Goal: Information Seeking & Learning: Find specific fact

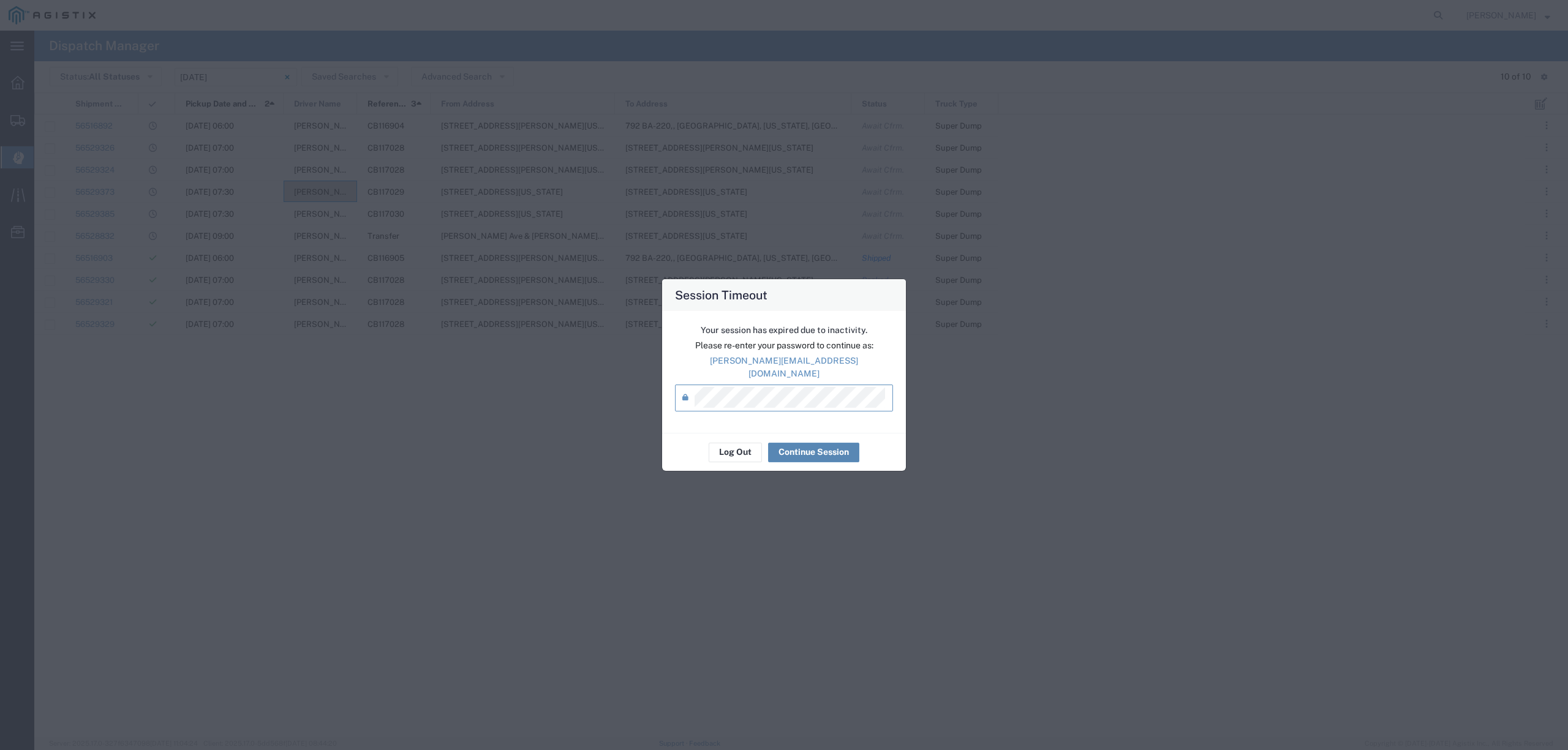
click at [815, 448] on button "Continue Session" at bounding box center [814, 453] width 92 height 20
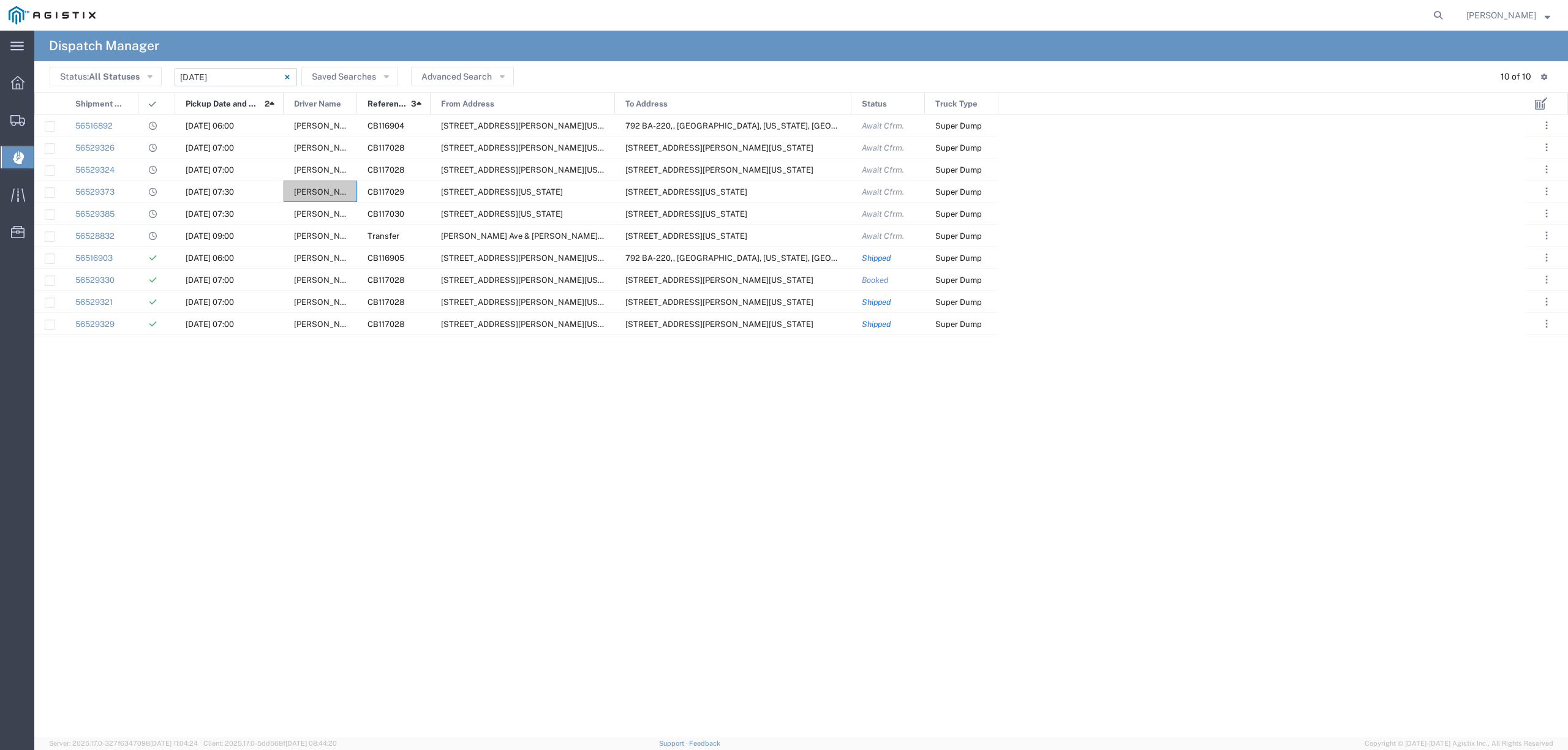
click at [217, 73] on input "[DATE] - [DATE]" at bounding box center [235, 77] width 122 height 18
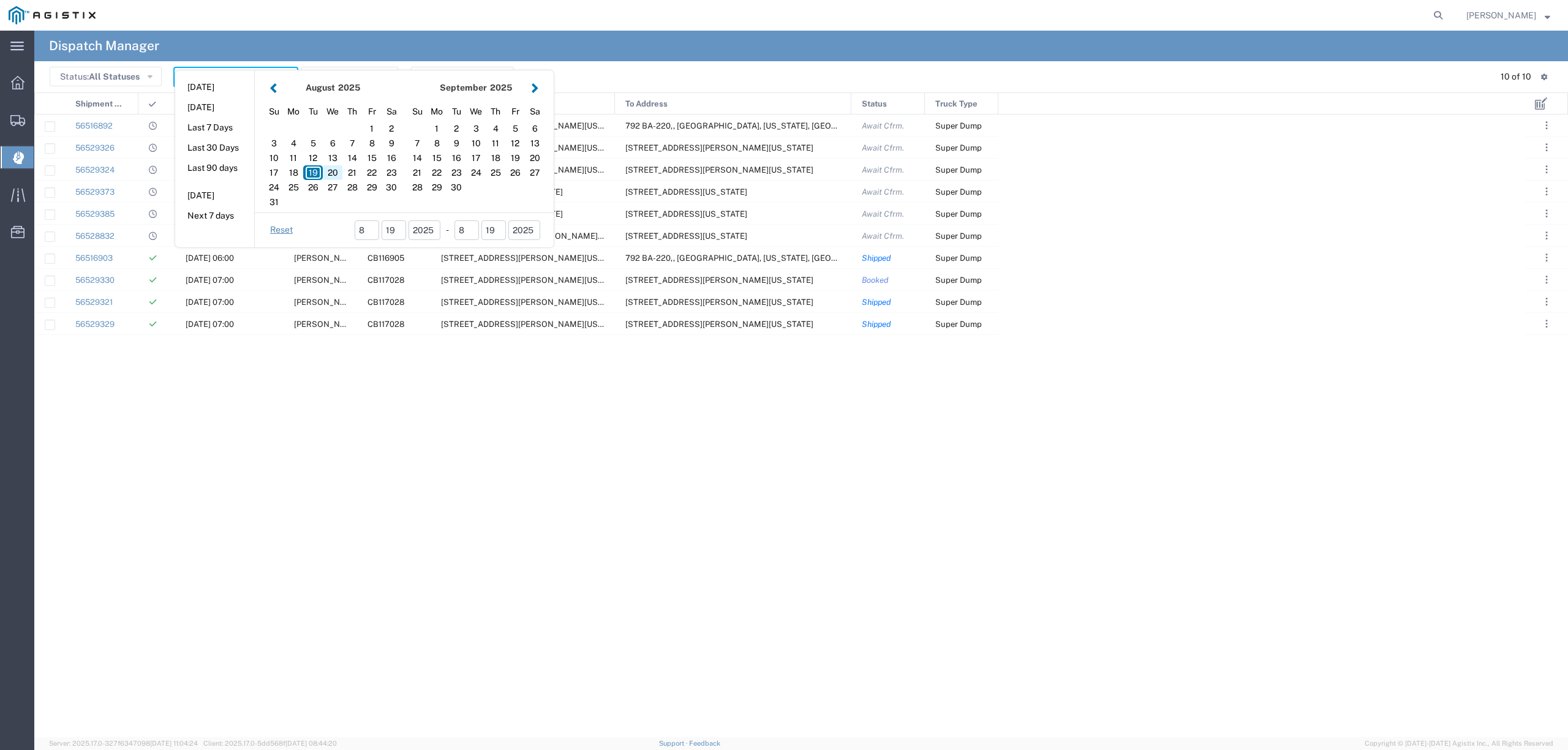
click at [334, 165] on div "20" at bounding box center [333, 172] width 20 height 14
type input "[DATE]"
type input "[DATE] - [DATE]"
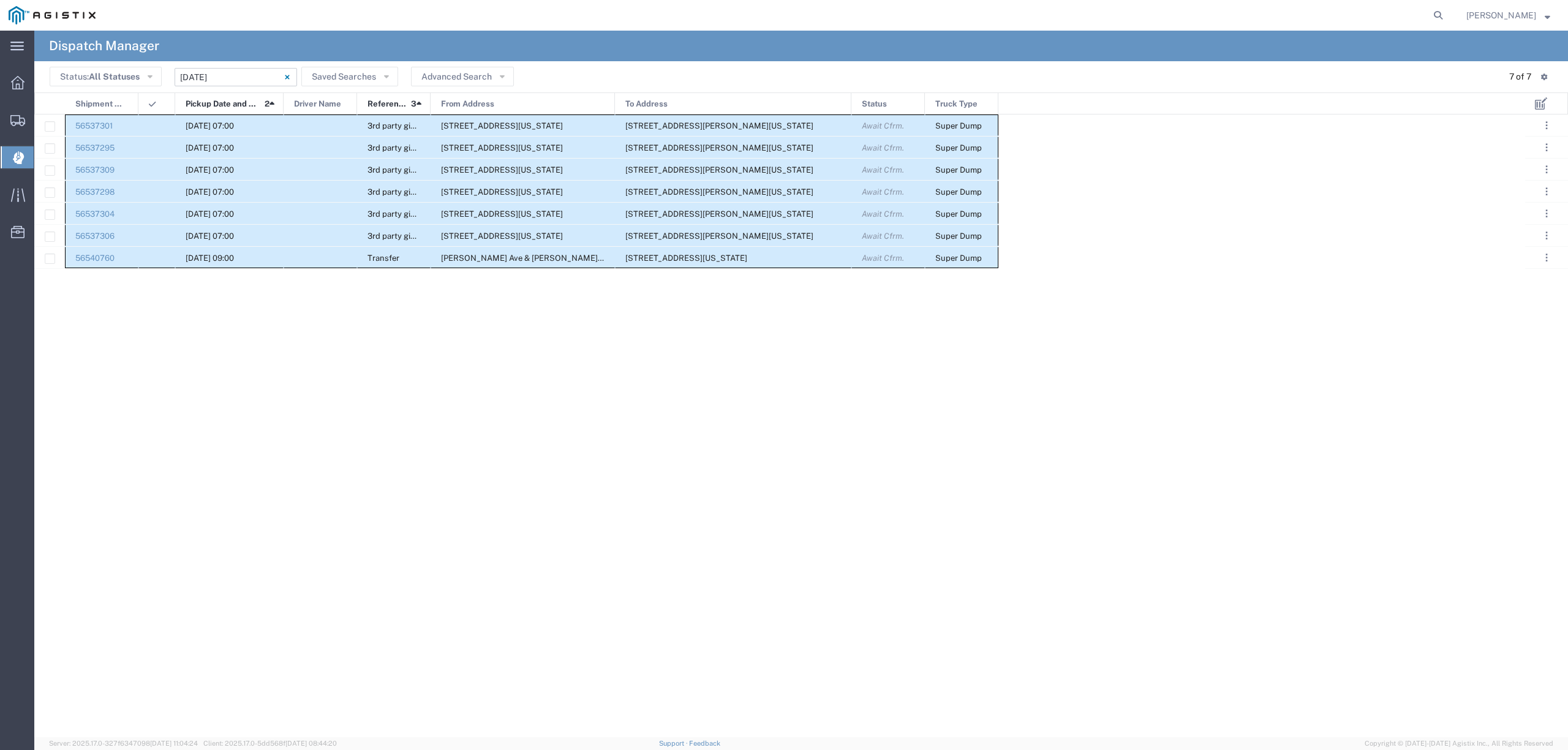
drag, startPoint x: 99, startPoint y: 116, endPoint x: 978, endPoint y: 253, distance: 889.6
click at [978, 253] on div "56537301 08/20/2025, 07:00 3rd party giveaway 308 W Alluvial Ave, Clovis, Calif…" at bounding box center [516, 191] width 964 height 154
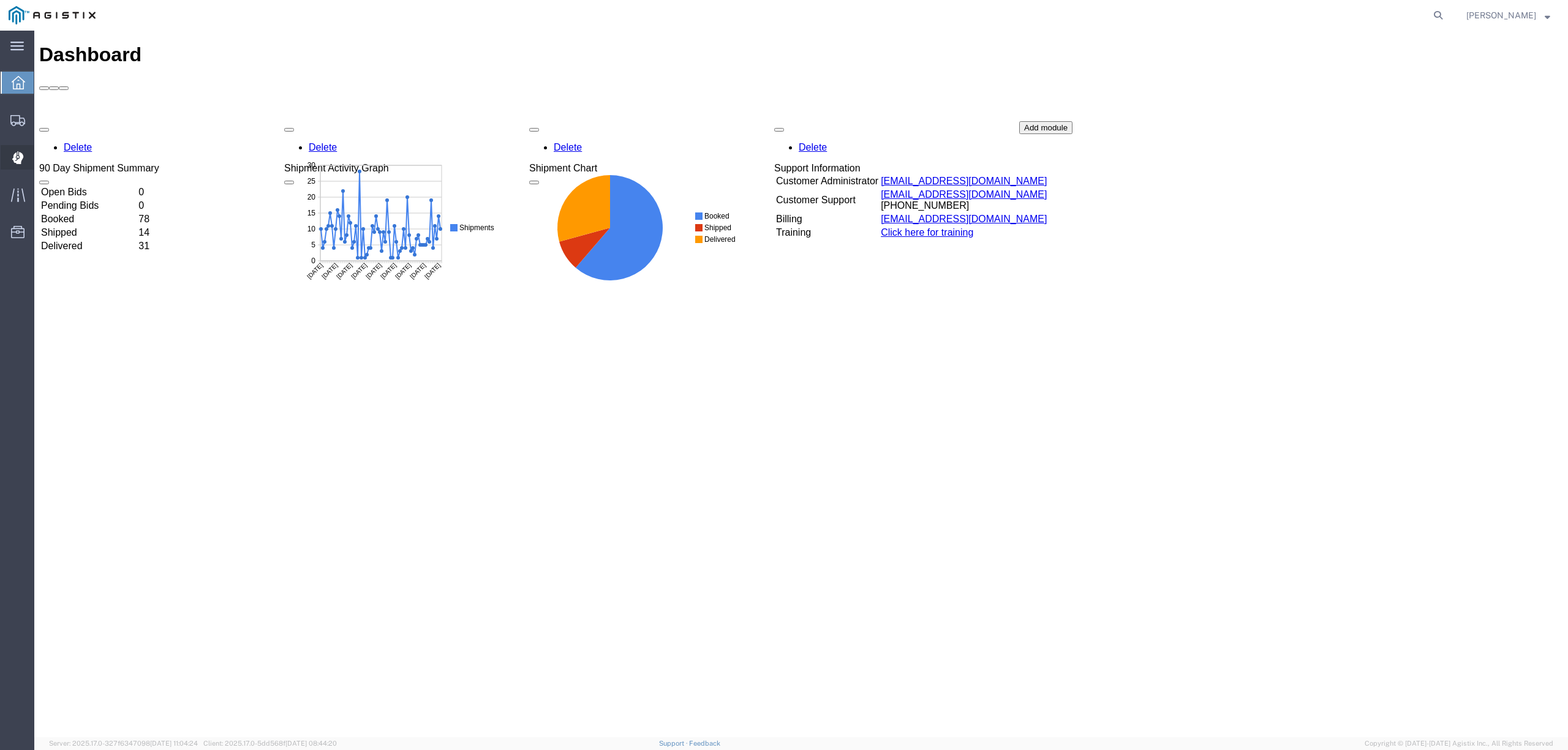
click at [28, 158] on div at bounding box center [18, 157] width 34 height 24
click at [42, 152] on span "Dispatch Manager" at bounding box center [38, 157] width 8 height 24
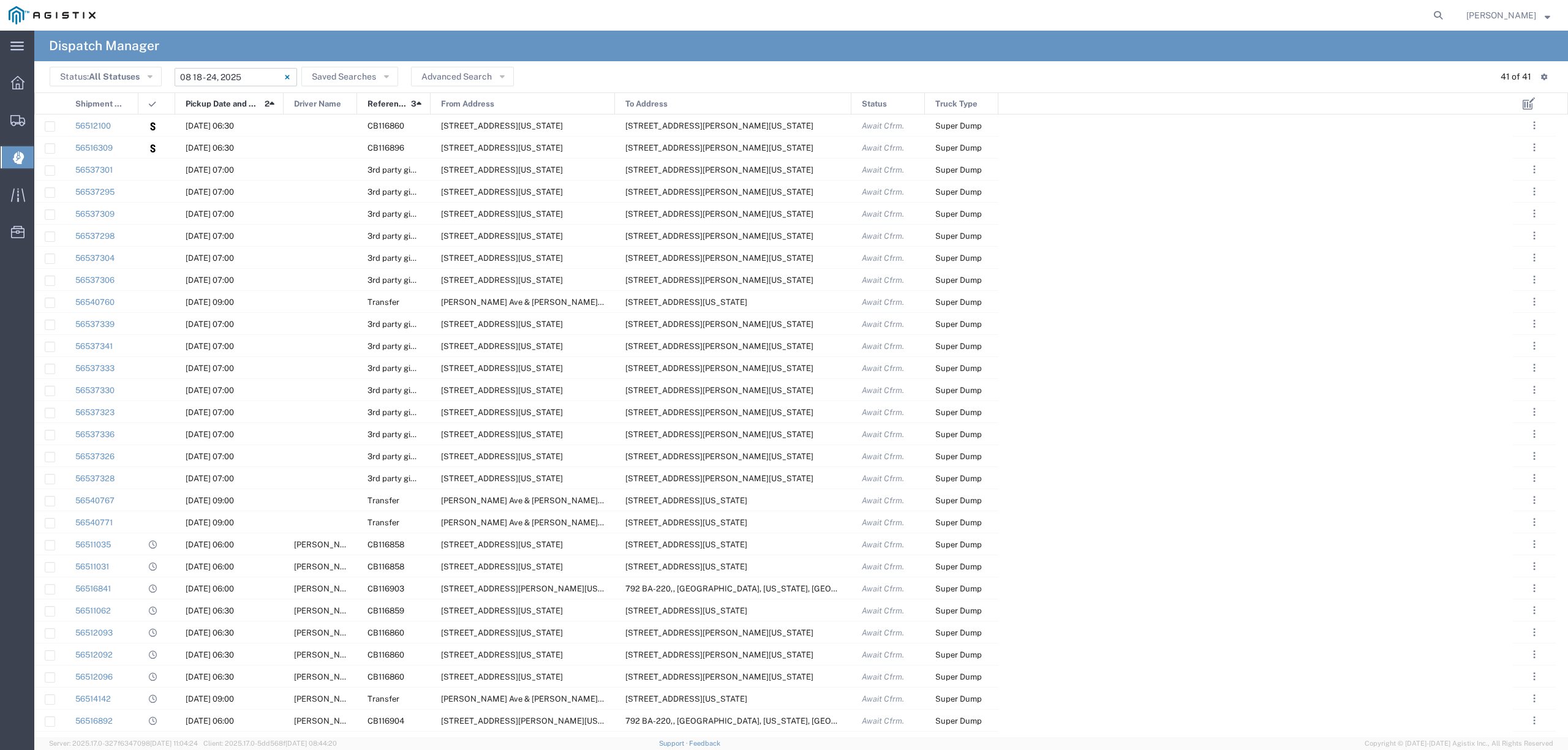
click at [213, 84] on input "08/18/2025 - 08/24/2025" at bounding box center [235, 77] width 122 height 18
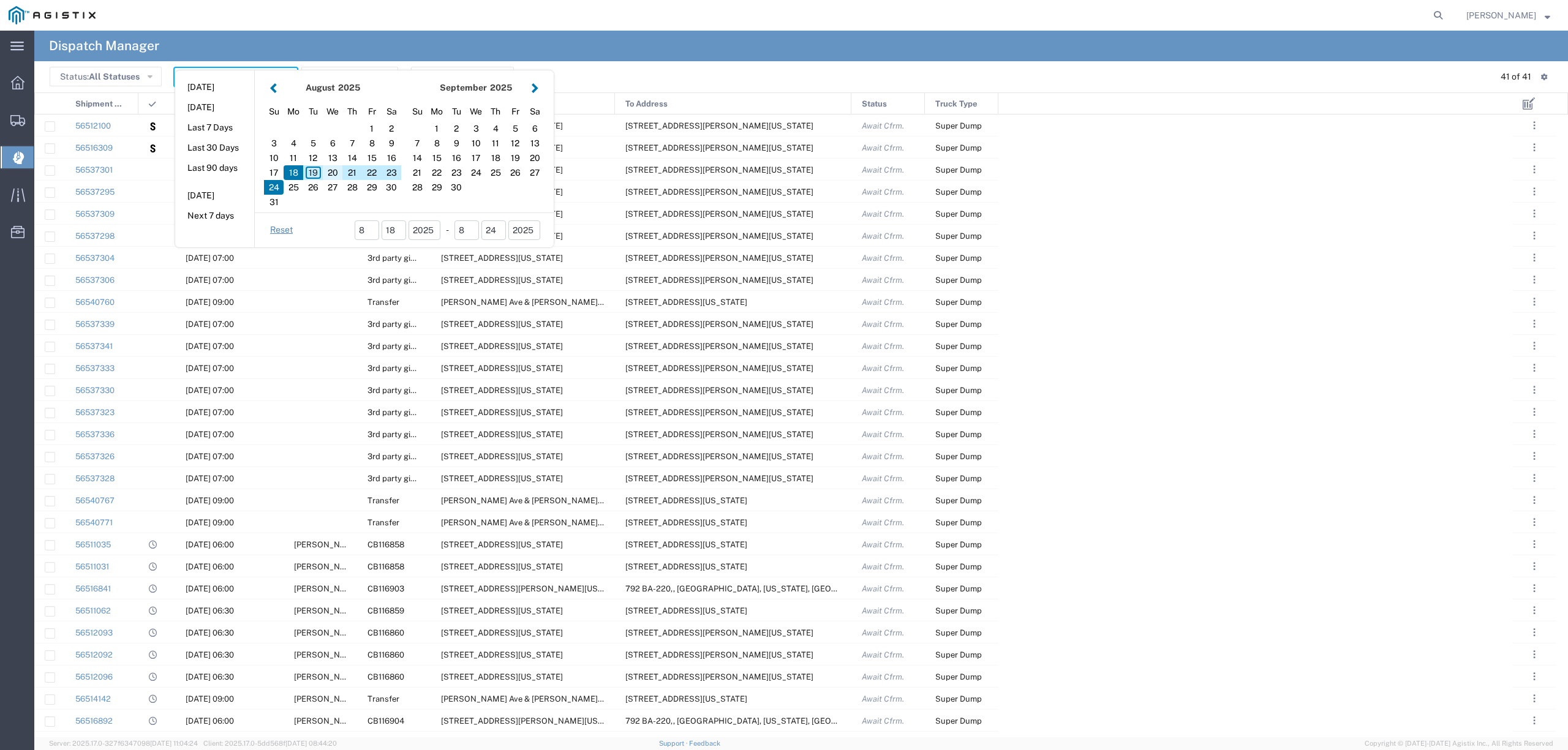
click at [328, 174] on div "20" at bounding box center [333, 172] width 20 height 14
type input "08/20/2025"
type input "08/20/2025 - 08/20/2025"
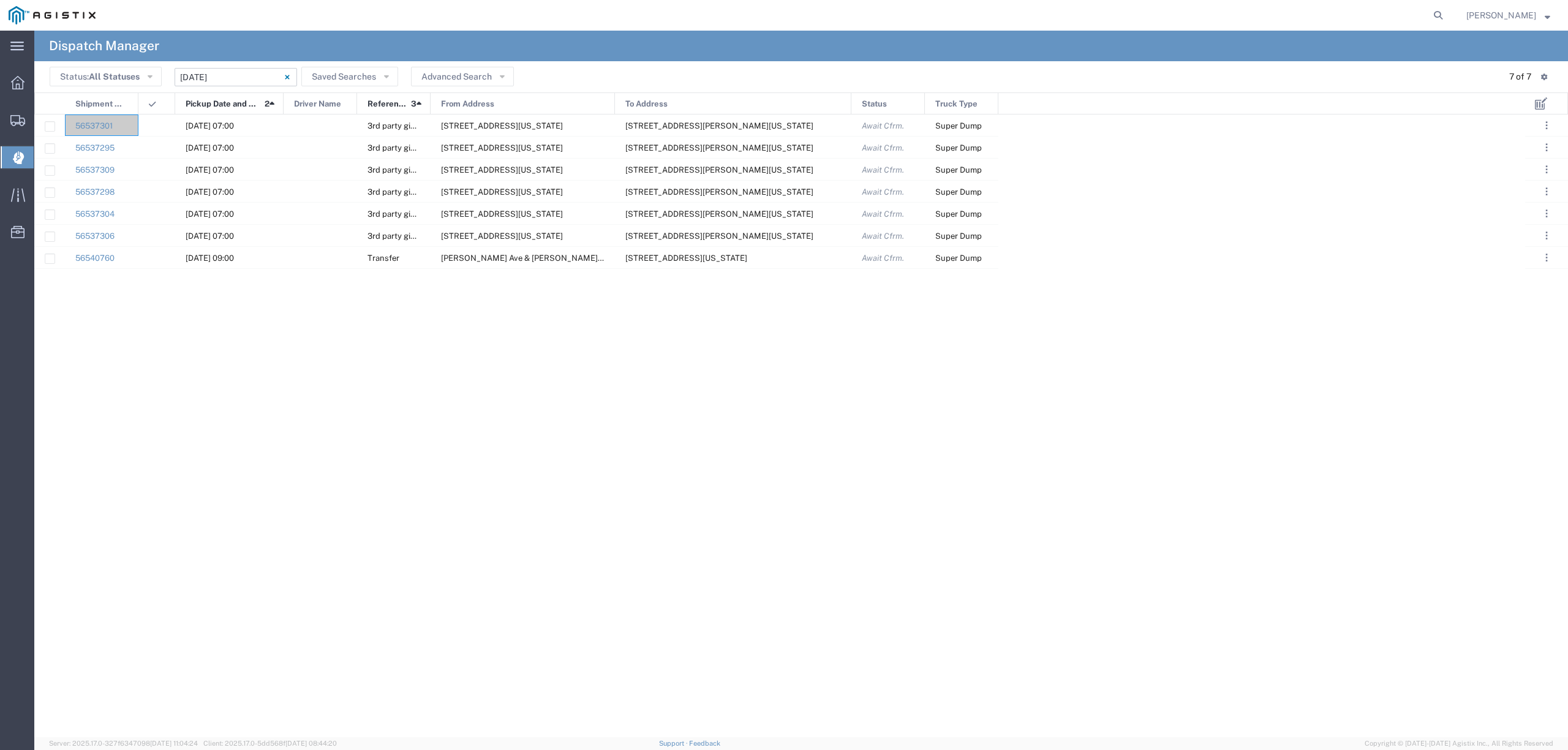
click at [199, 73] on input "08/20/2025 - 08/20/2025" at bounding box center [235, 77] width 122 height 18
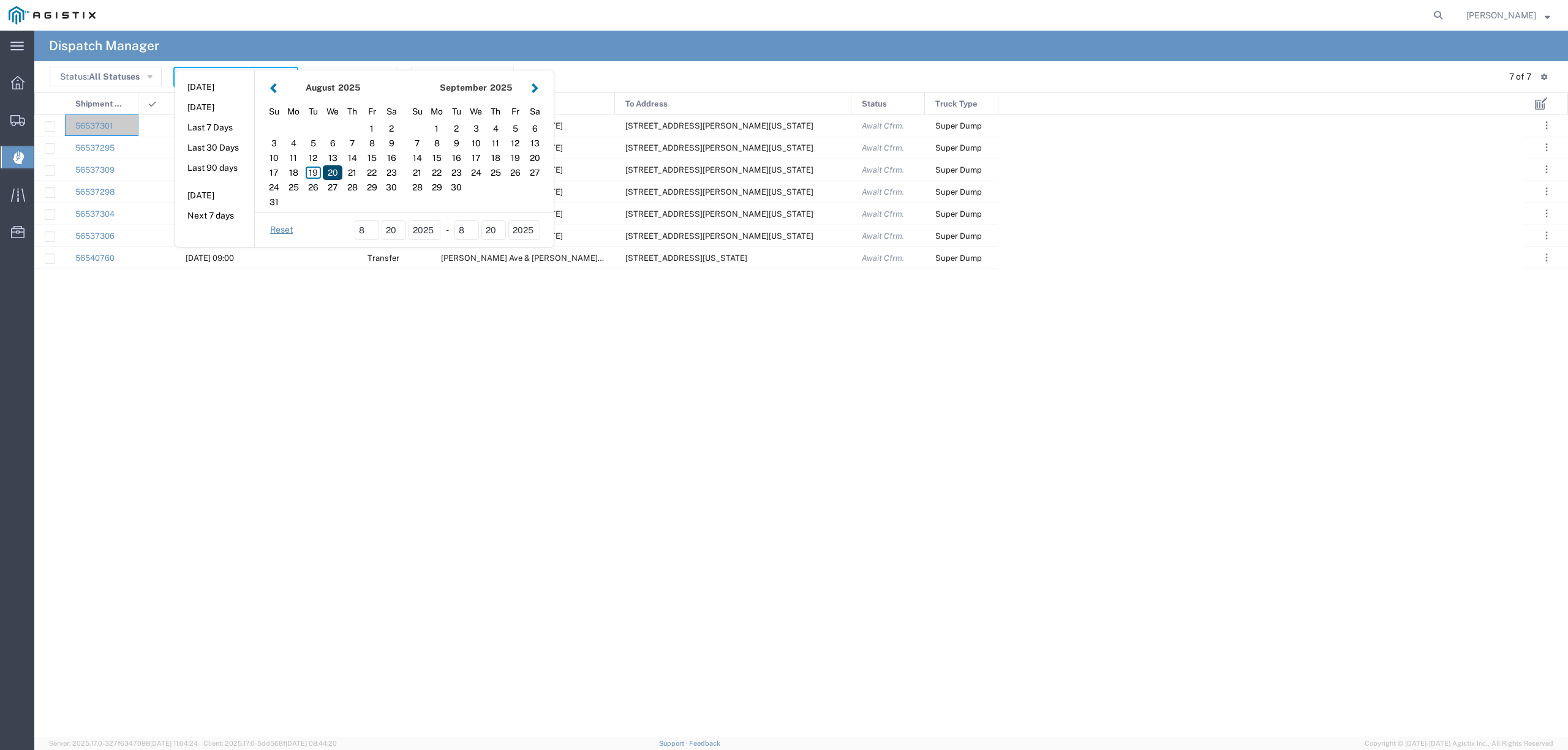
click at [332, 172] on div "20" at bounding box center [333, 172] width 20 height 14
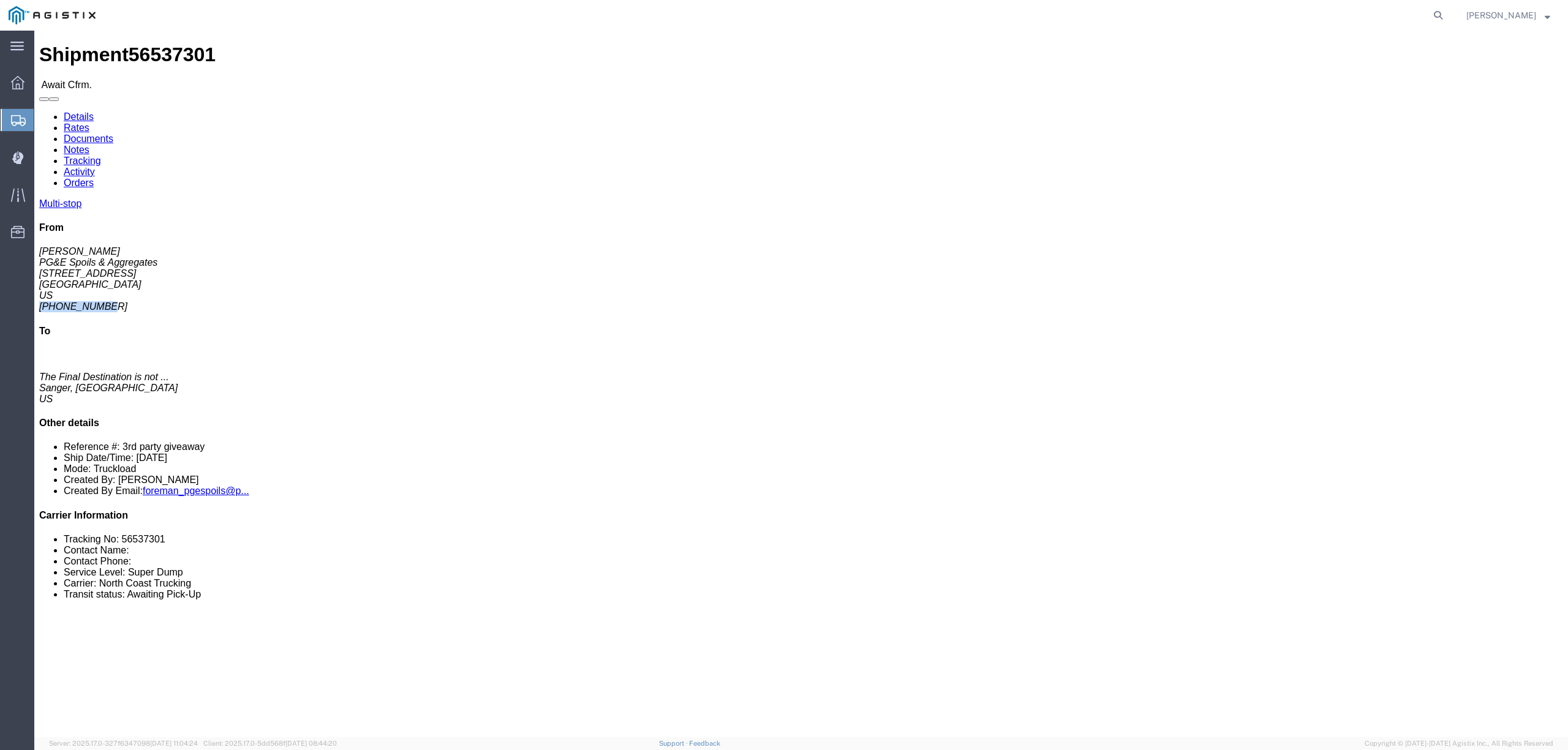
drag, startPoint x: 1369, startPoint y: 151, endPoint x: 1303, endPoint y: 152, distance: 66.0
click div "Multi-stop From Ryan Smith PG&E Spoils & Aggregates 308 W Alluvial Ave Clovis, …"
copy address "559-284-9097"
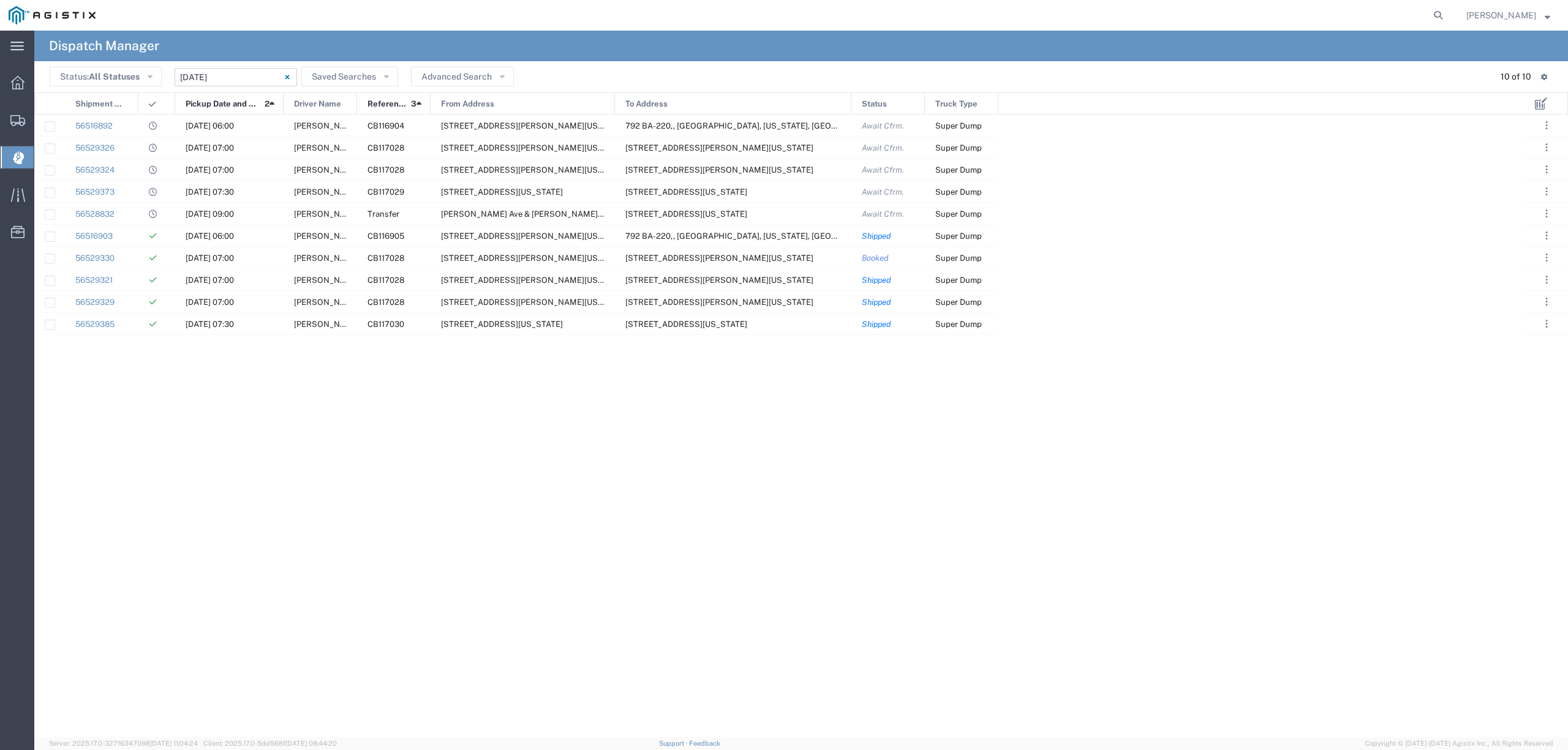
click at [251, 70] on input "[DATE] - [DATE]" at bounding box center [235, 77] width 122 height 18
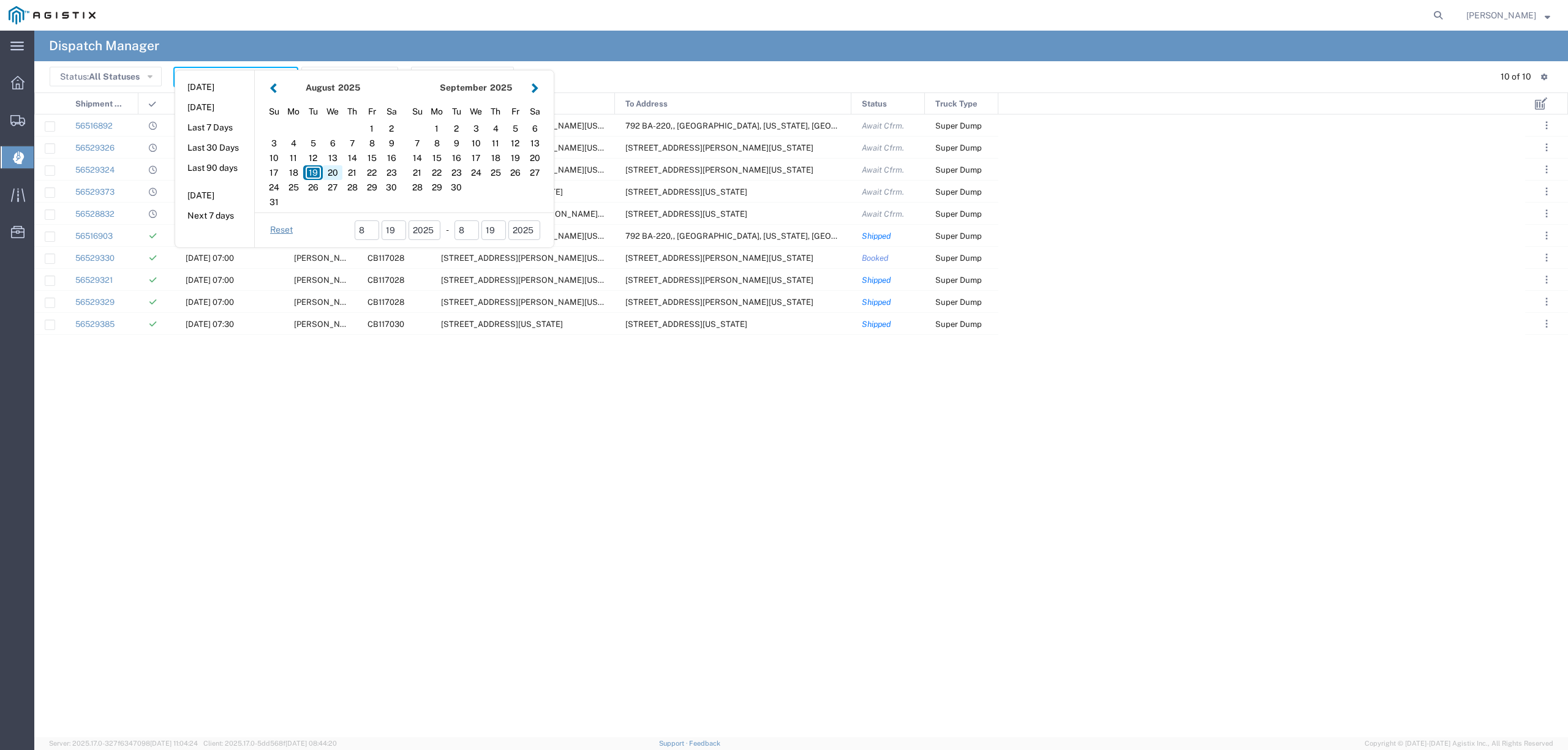
click at [337, 172] on div "20" at bounding box center [333, 172] width 20 height 14
type input "08/20/2025"
type input "08/20/2025 - 08/20/2025"
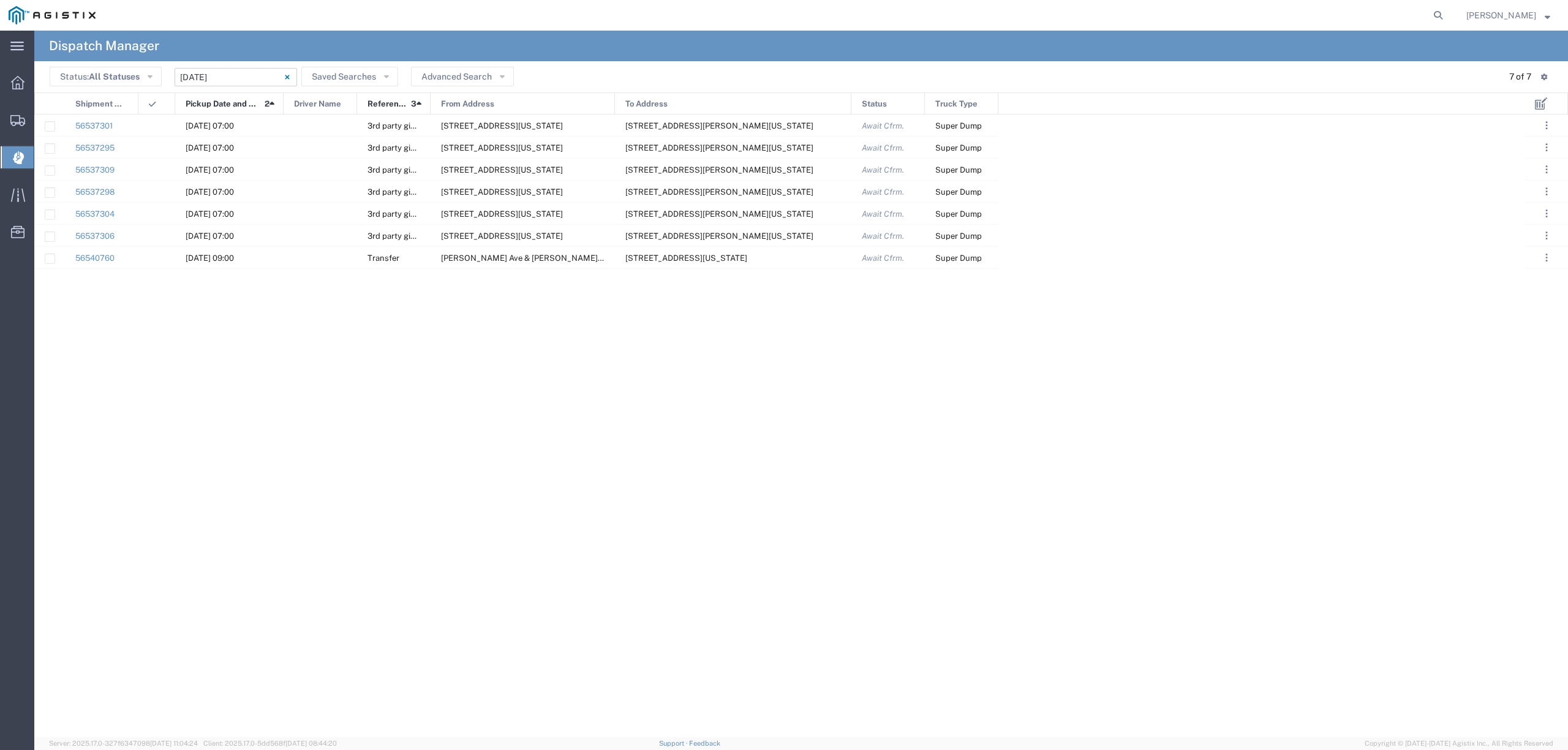
click at [199, 70] on input "08/20/2025 - 08/20/2025" at bounding box center [235, 77] width 122 height 18
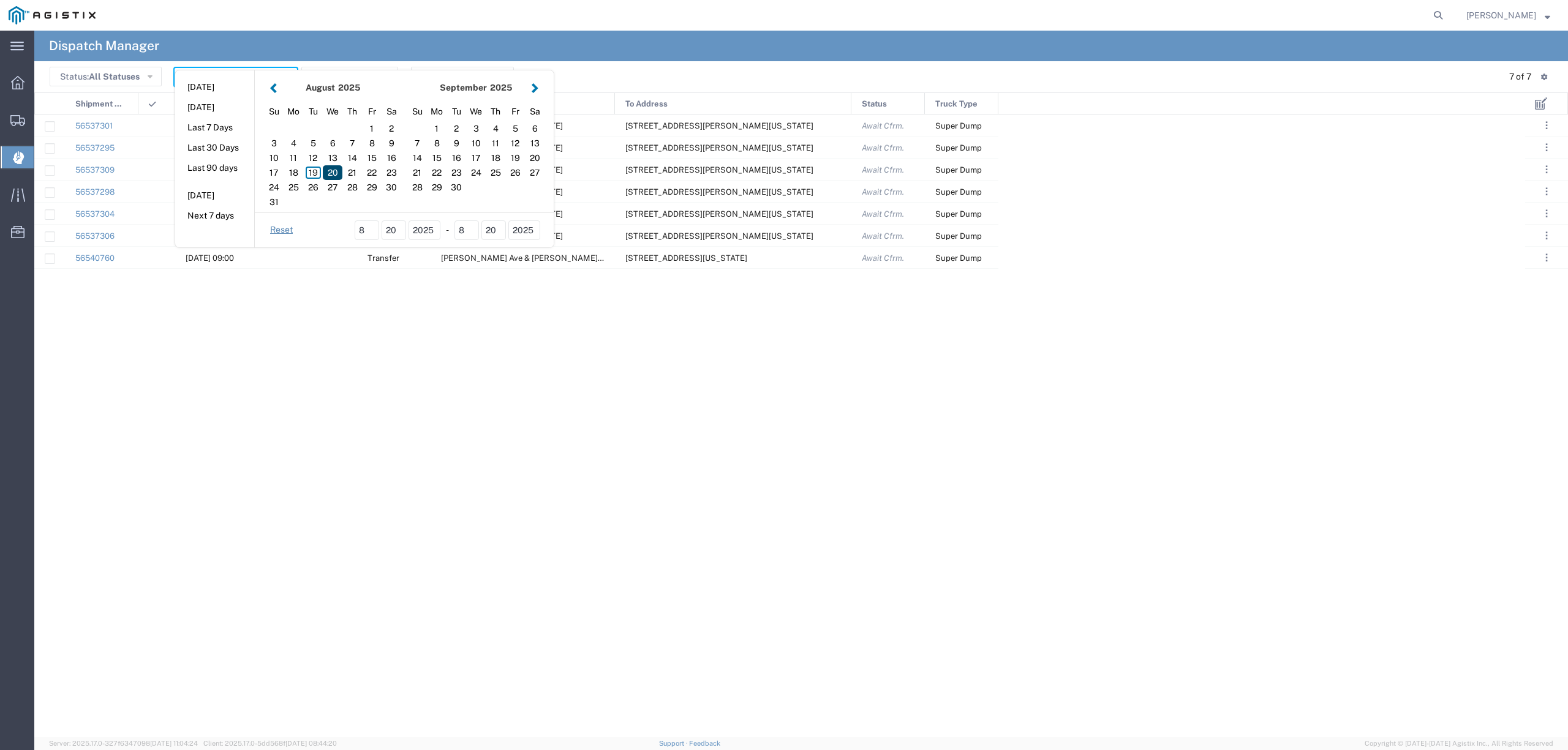
click at [337, 170] on div "20" at bounding box center [333, 172] width 20 height 14
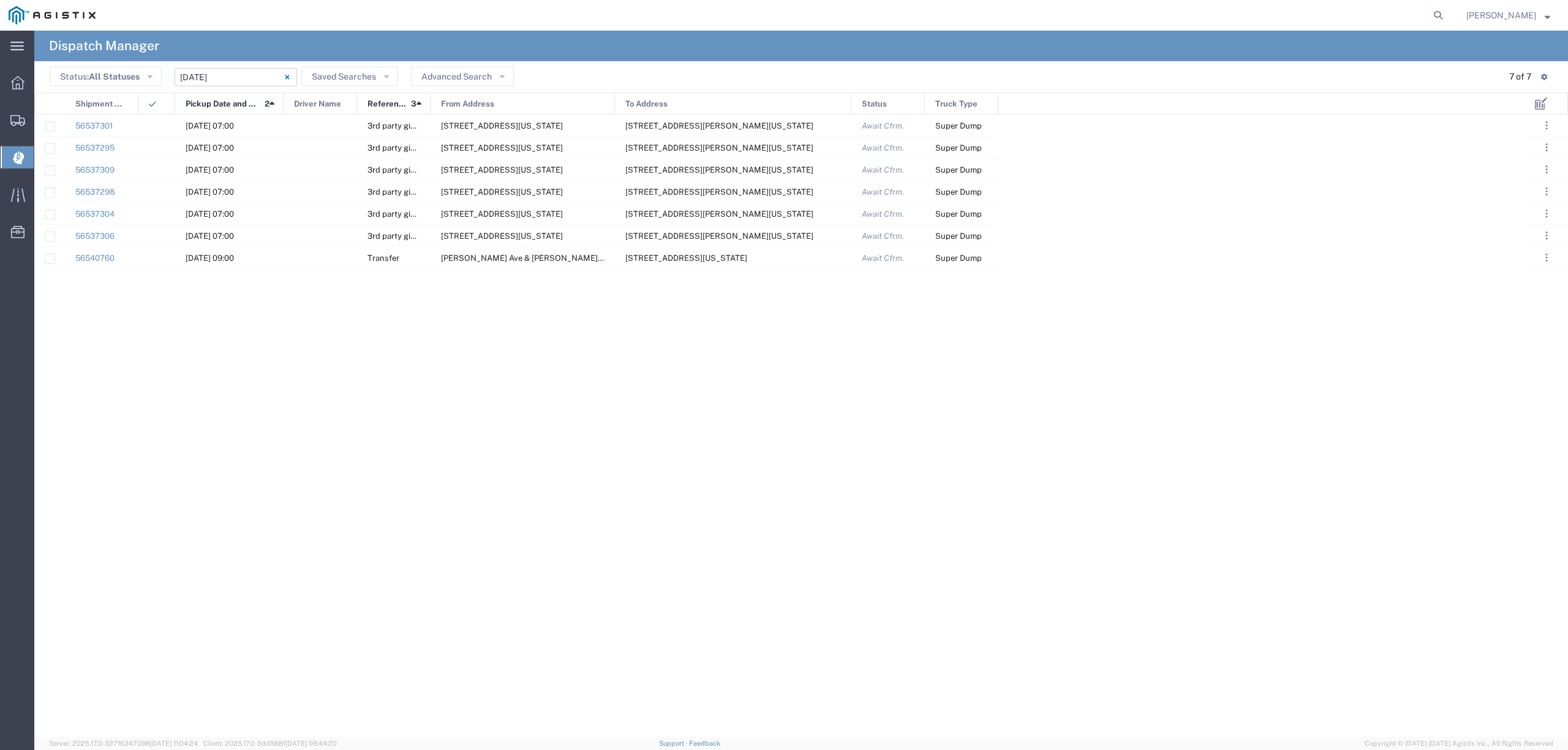
click at [241, 82] on input "08/20/2025 - 08/20/2025" at bounding box center [235, 77] width 122 height 18
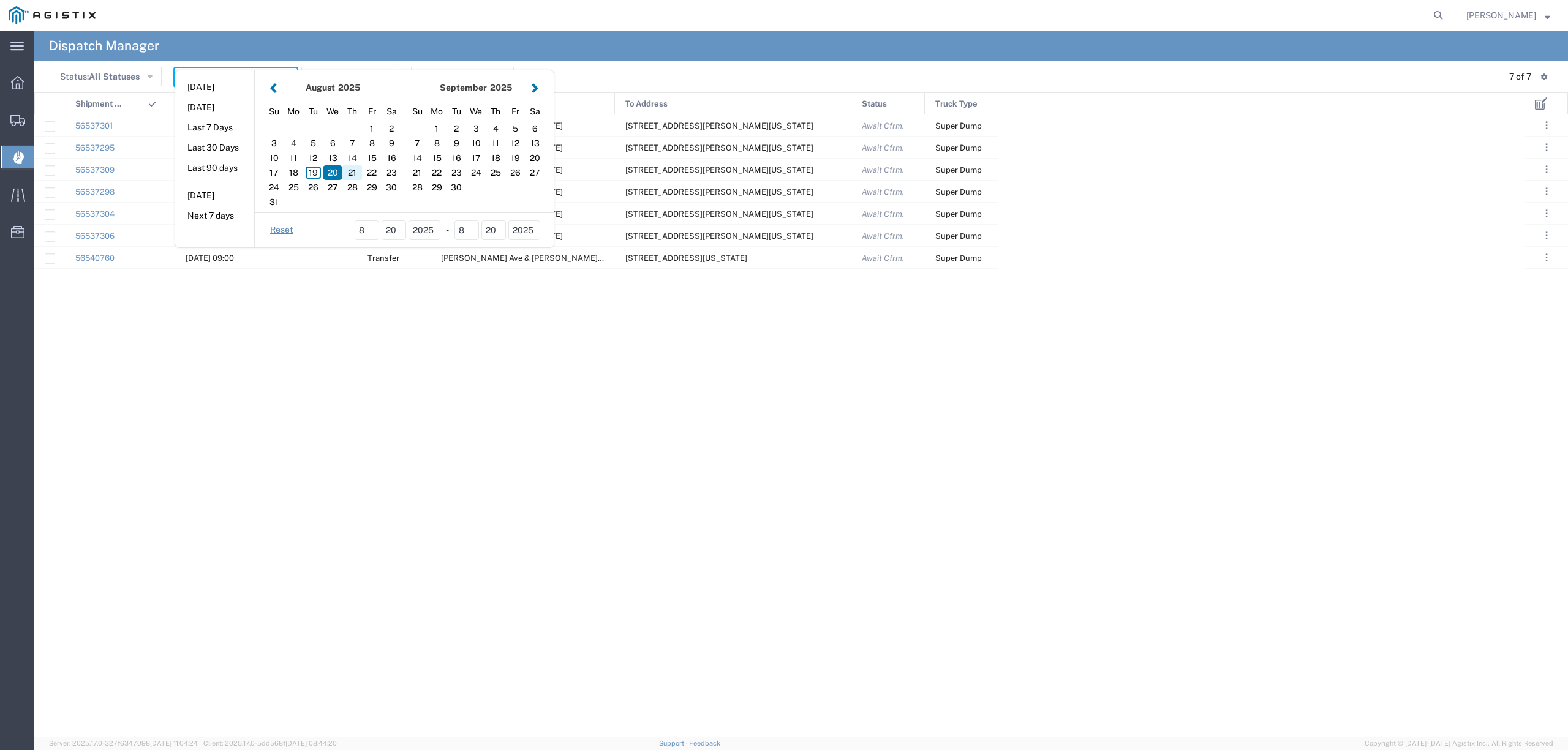
click at [351, 168] on div "21" at bounding box center [352, 172] width 20 height 14
type input "08/21/2025"
type input "08/21/2025 - 08/21/2025"
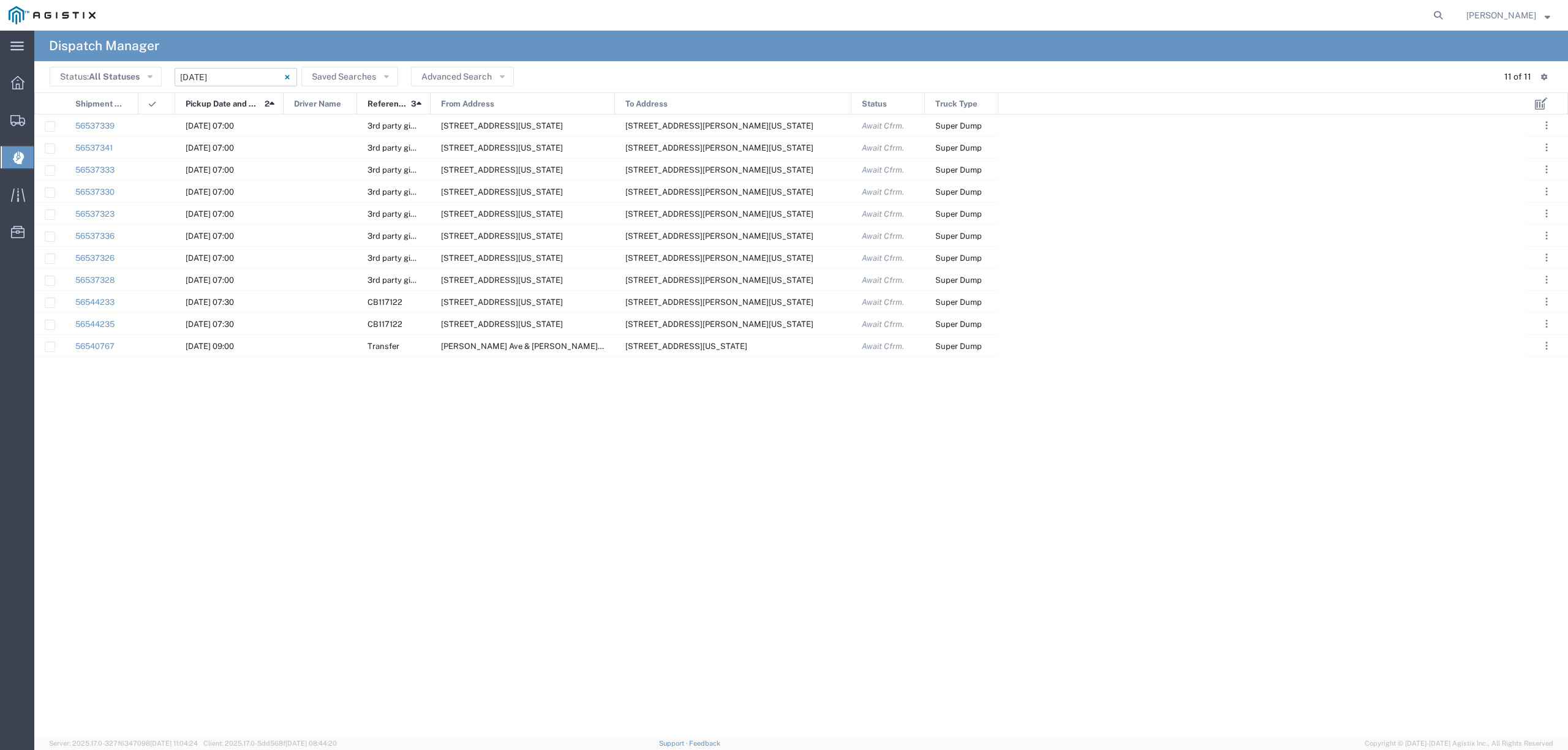
click at [246, 76] on input "08/21/2025 - 08/21/2025" at bounding box center [235, 77] width 122 height 18
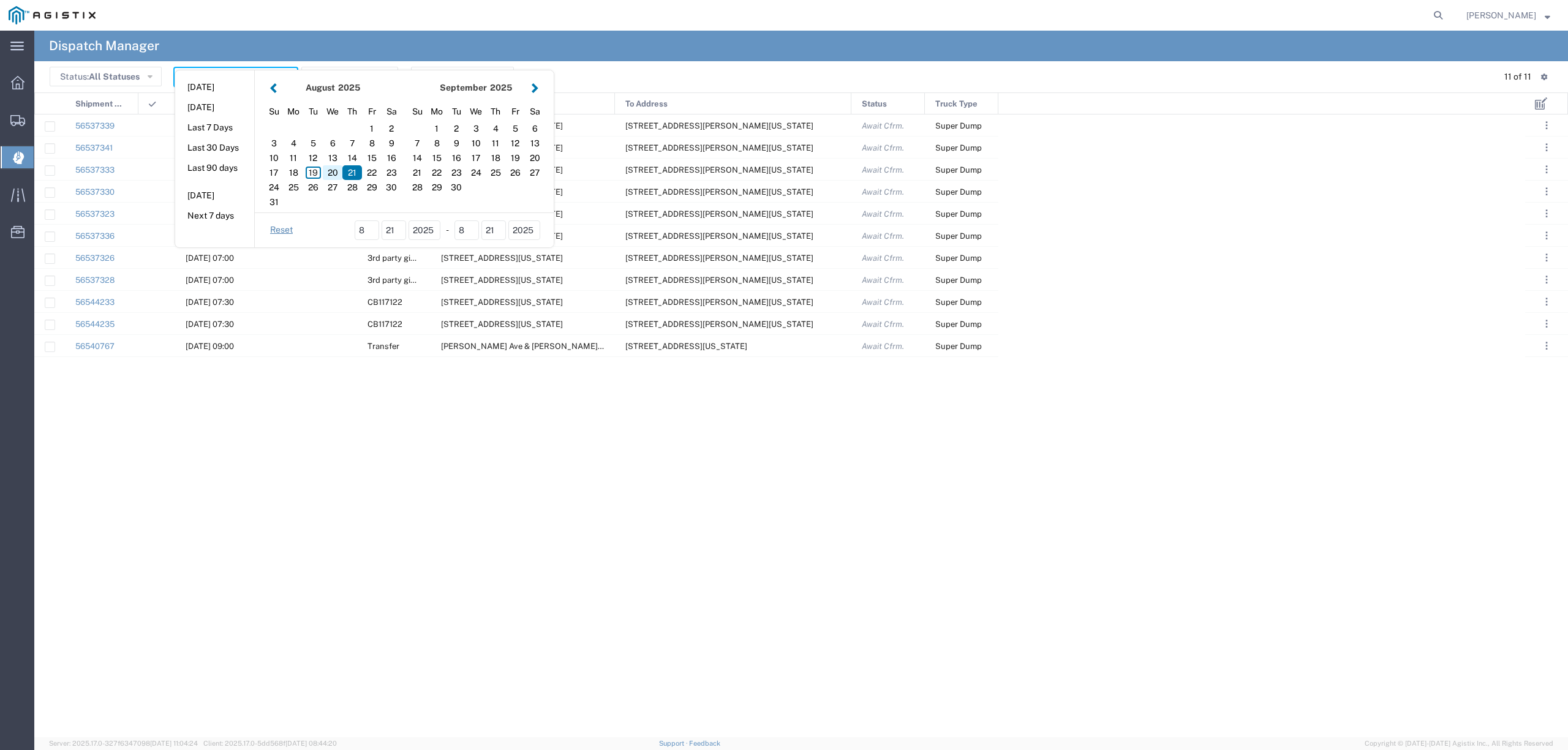
click at [331, 167] on div "20" at bounding box center [333, 172] width 20 height 14
type input "08/20/2025"
type input "08/20/2025 - 08/20/2025"
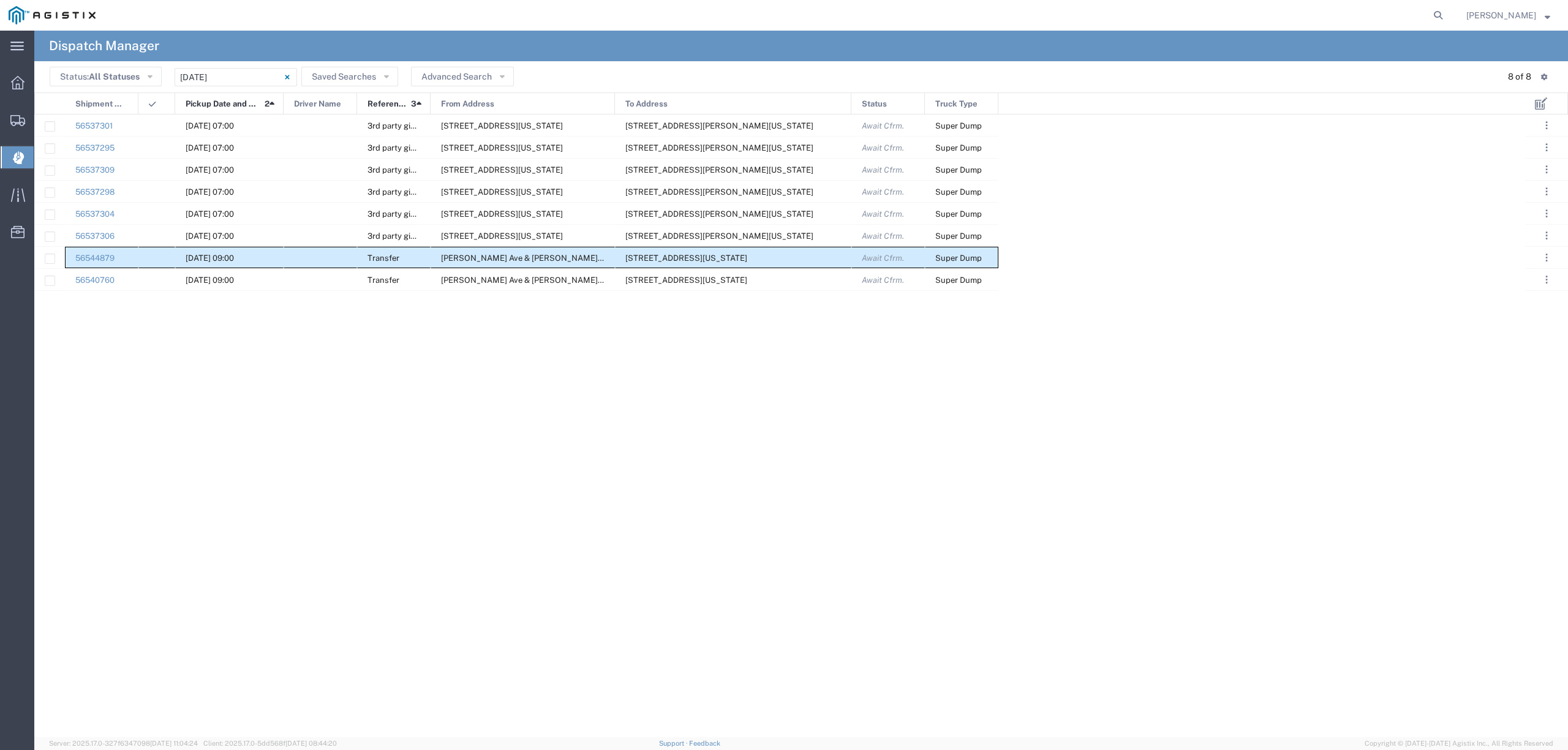
drag, startPoint x: 101, startPoint y: 253, endPoint x: 959, endPoint y: 257, distance: 858.0
click at [959, 257] on div "56544879 08/20/2025, 09:00 Transfer De Wolf Ave & E. Donner Ave, Clovis, Califo…" at bounding box center [516, 258] width 964 height 22
click at [220, 73] on input "08/20/2025 - 08/20/2025" at bounding box center [235, 77] width 122 height 18
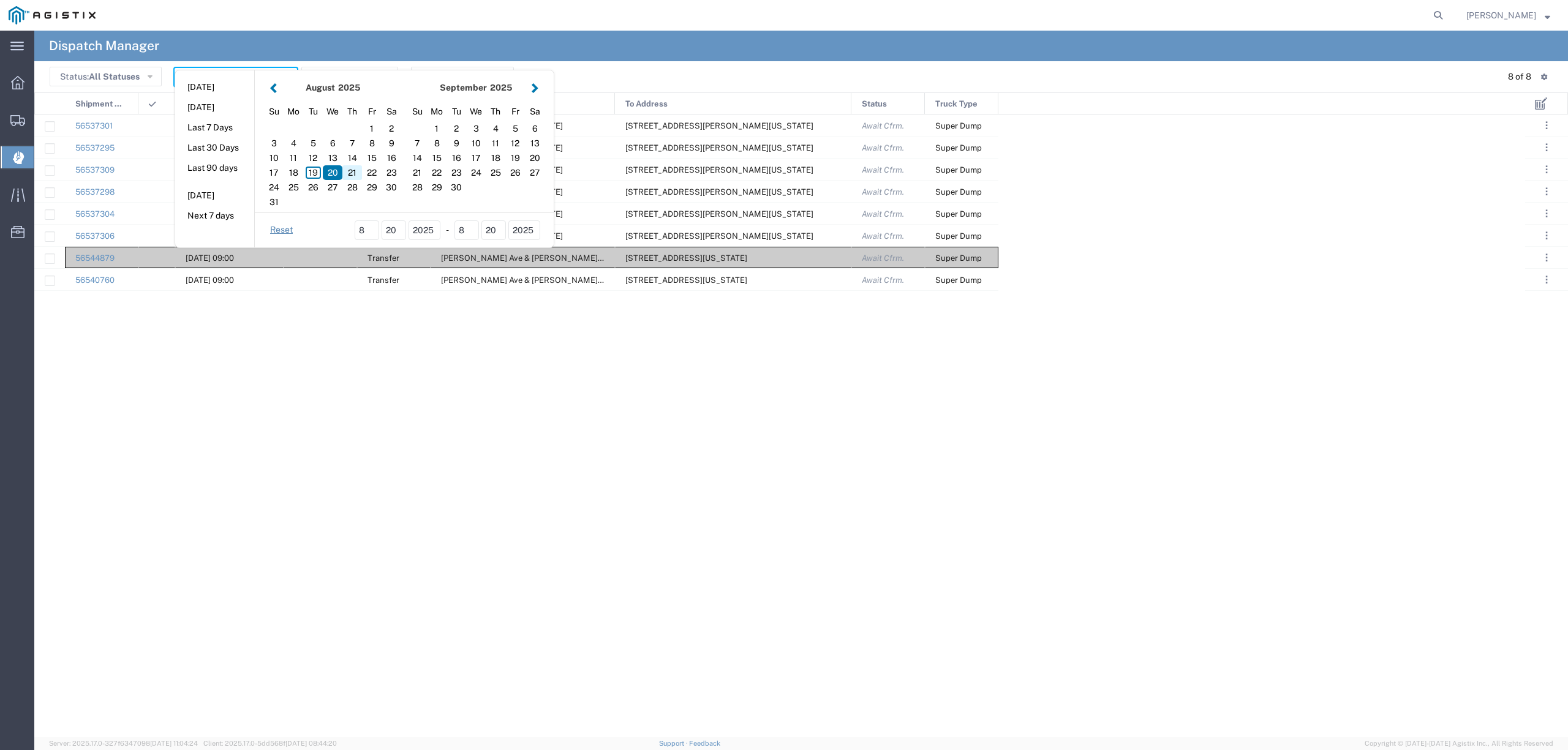
click at [359, 168] on div "21" at bounding box center [352, 172] width 20 height 14
type input "08/21/2025"
type input "08/21/2025 - 08/21/2025"
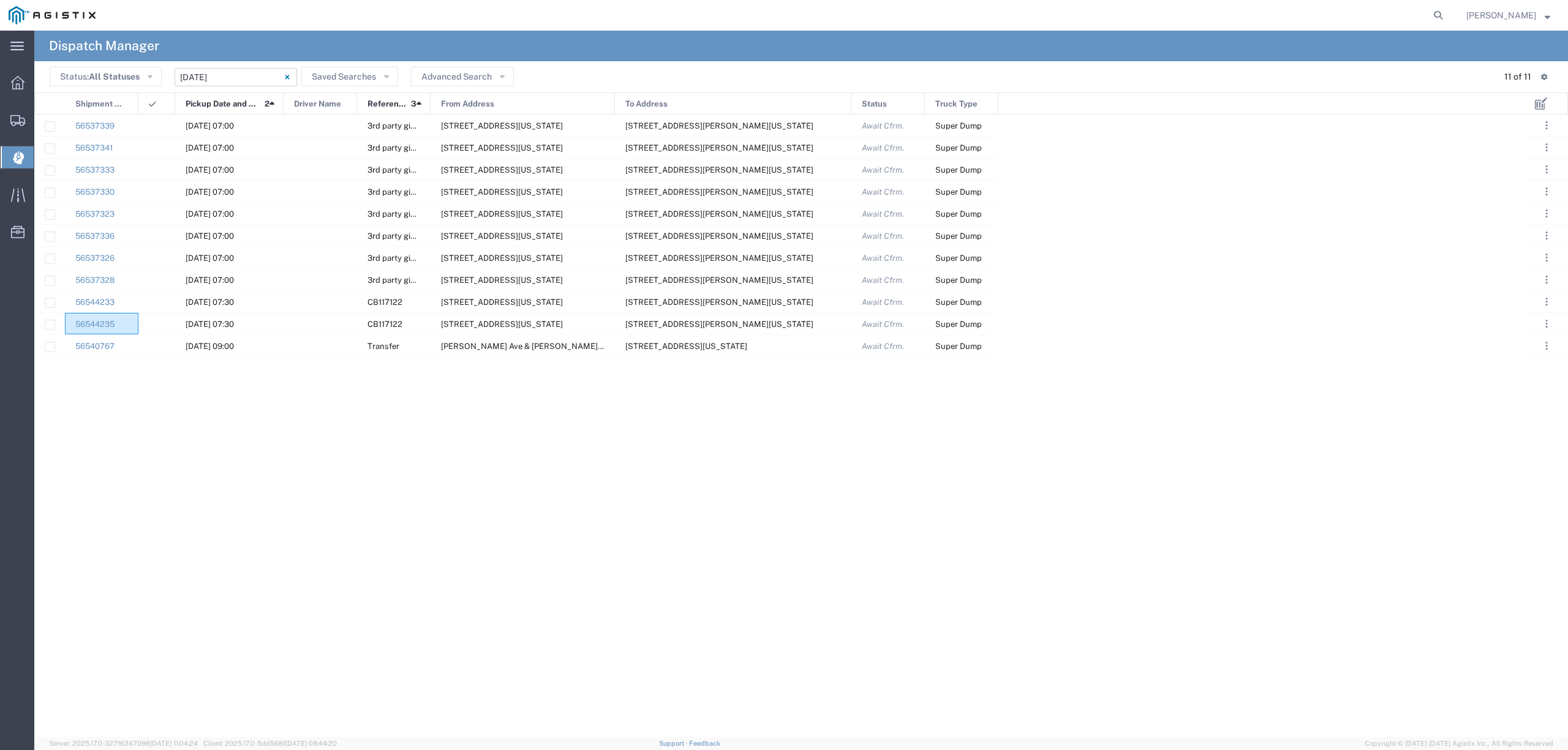
click at [230, 72] on input "08/21/2025 - 08/21/2025" at bounding box center [235, 77] width 122 height 18
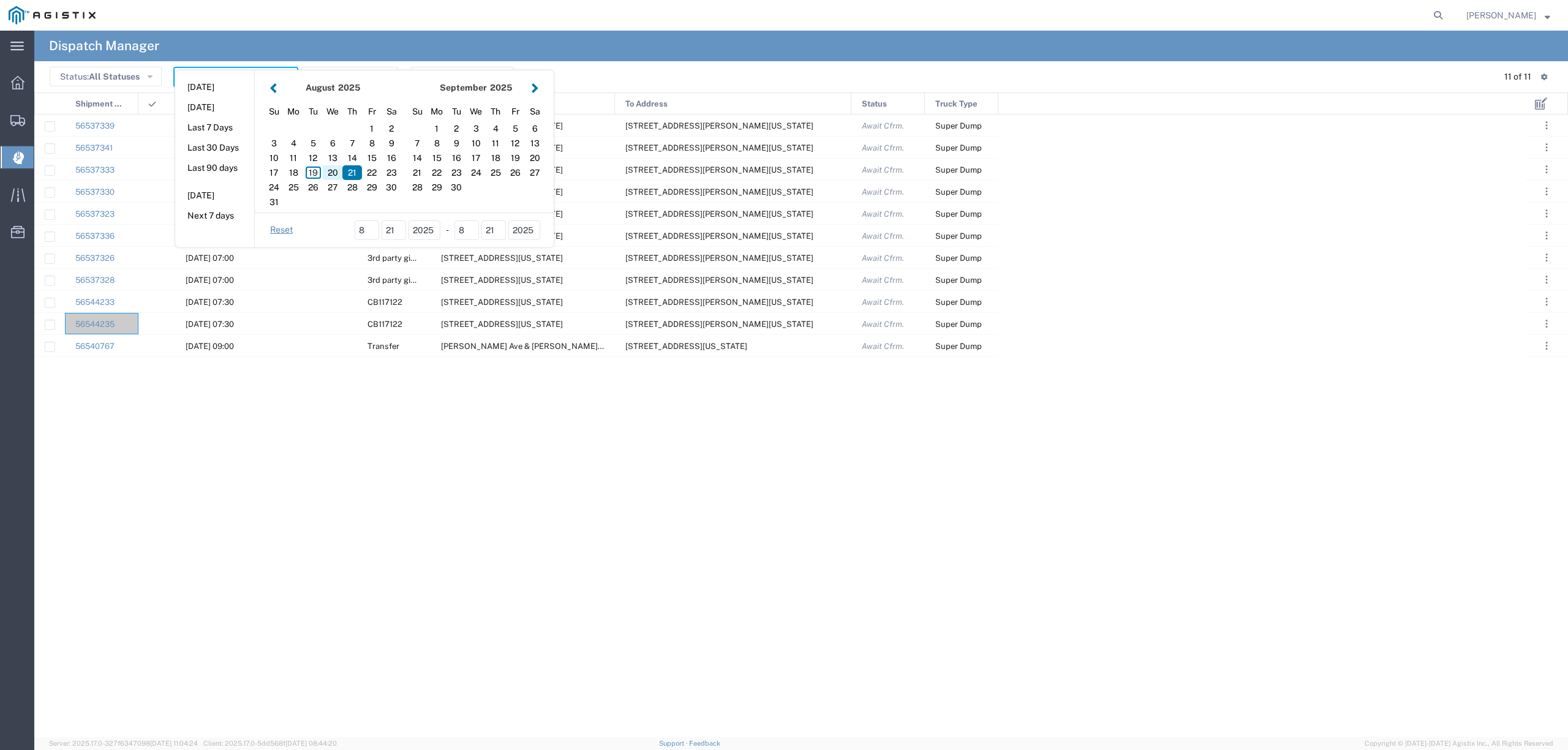
click at [329, 175] on div "20" at bounding box center [333, 172] width 20 height 14
type input "08/20/2025"
type input "08/20/2025 - 08/20/2025"
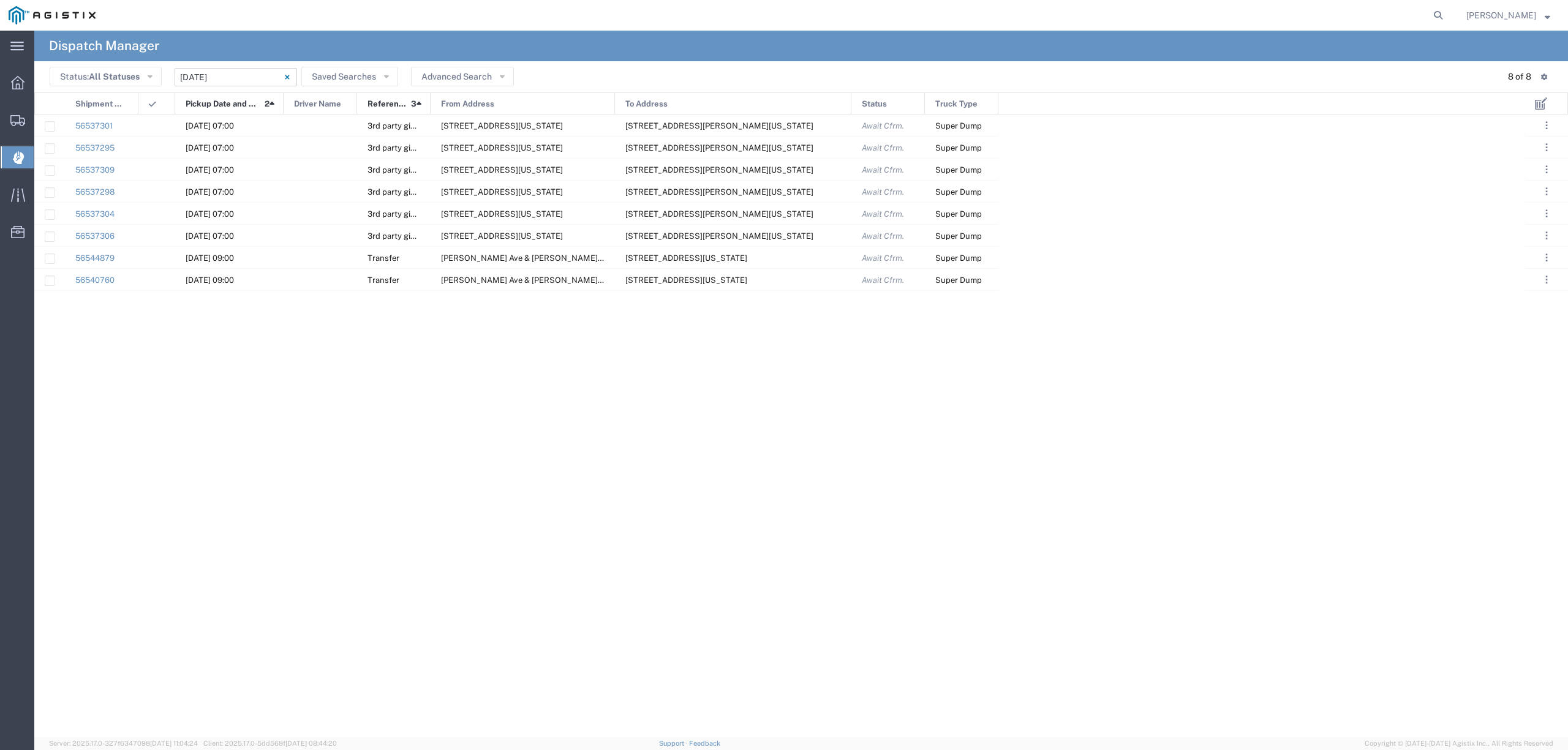
click at [225, 73] on input "08/20/2025 - 08/20/2025" at bounding box center [235, 77] width 122 height 18
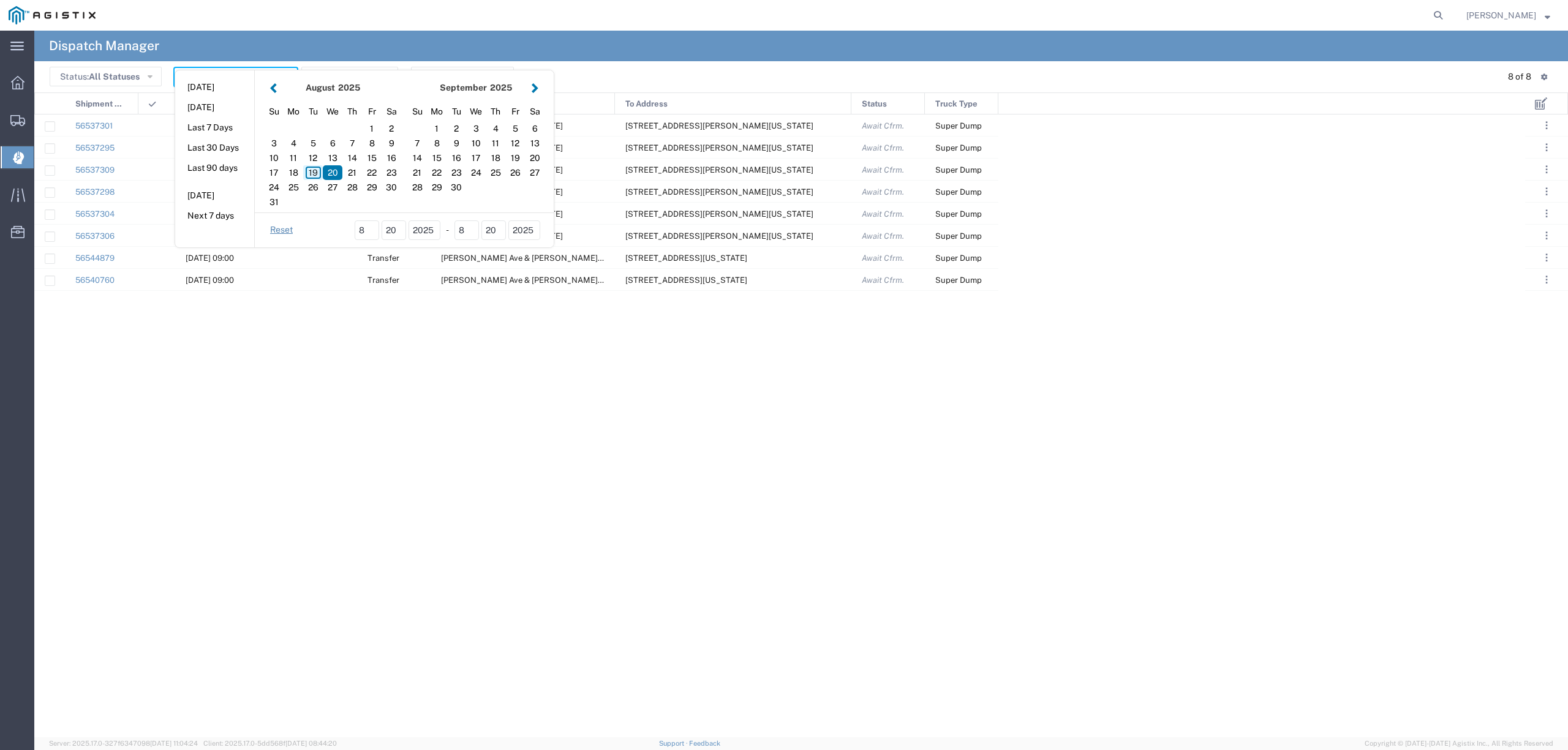
click at [307, 167] on div "19" at bounding box center [313, 172] width 20 height 14
type input "[DATE]"
type input "08/19/2025 - 08/19/2025"
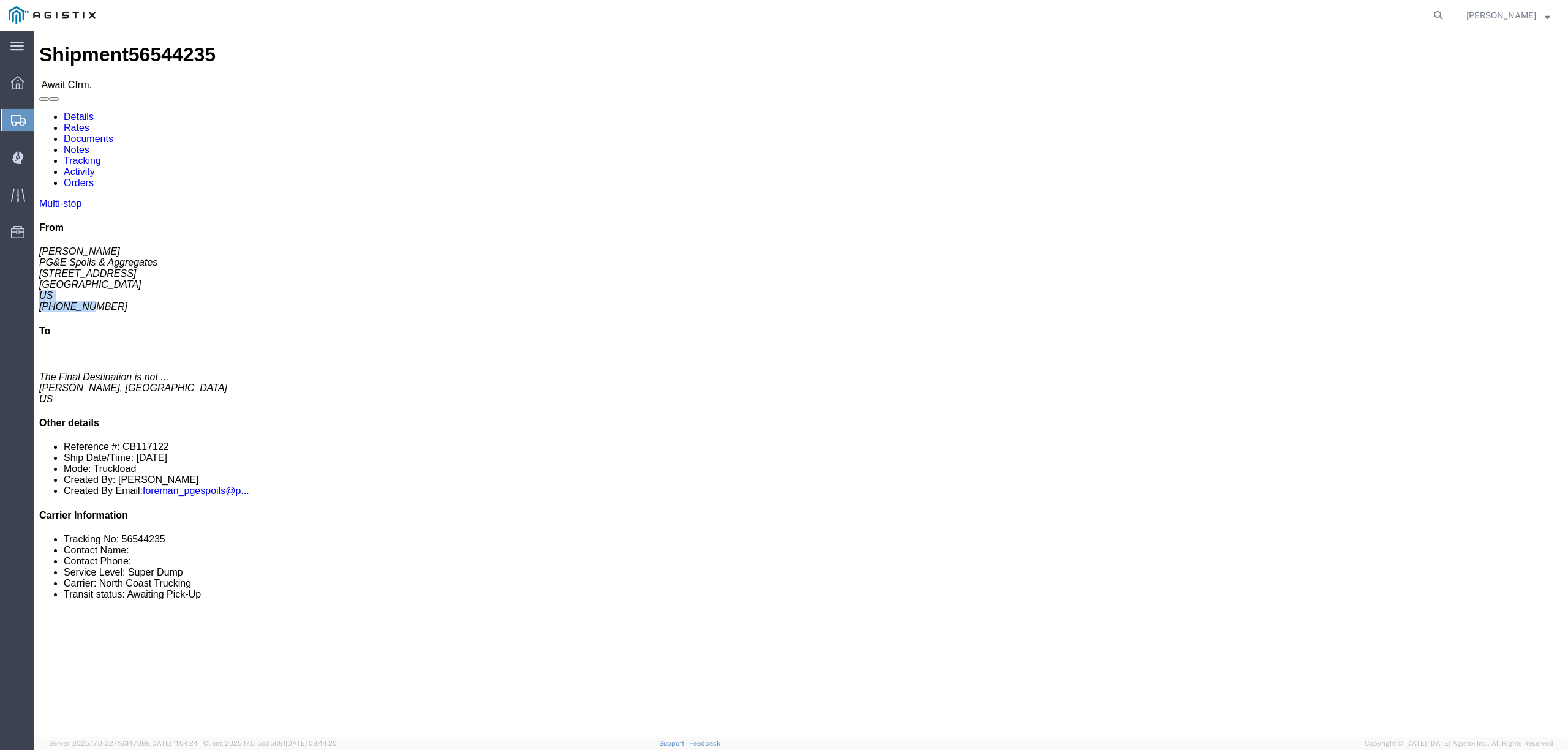
click address "[PERSON_NAME] PG&E Spoils & Aggregates [STREET_ADDRESS] [PHONE_NUMBER]"
click address "Dan Genna PG&E Spoils & Aggregates 780 Diamond Ave Red Bluff, CA 96080 US 530-5…"
